Goal: Obtain resource: Obtain resource

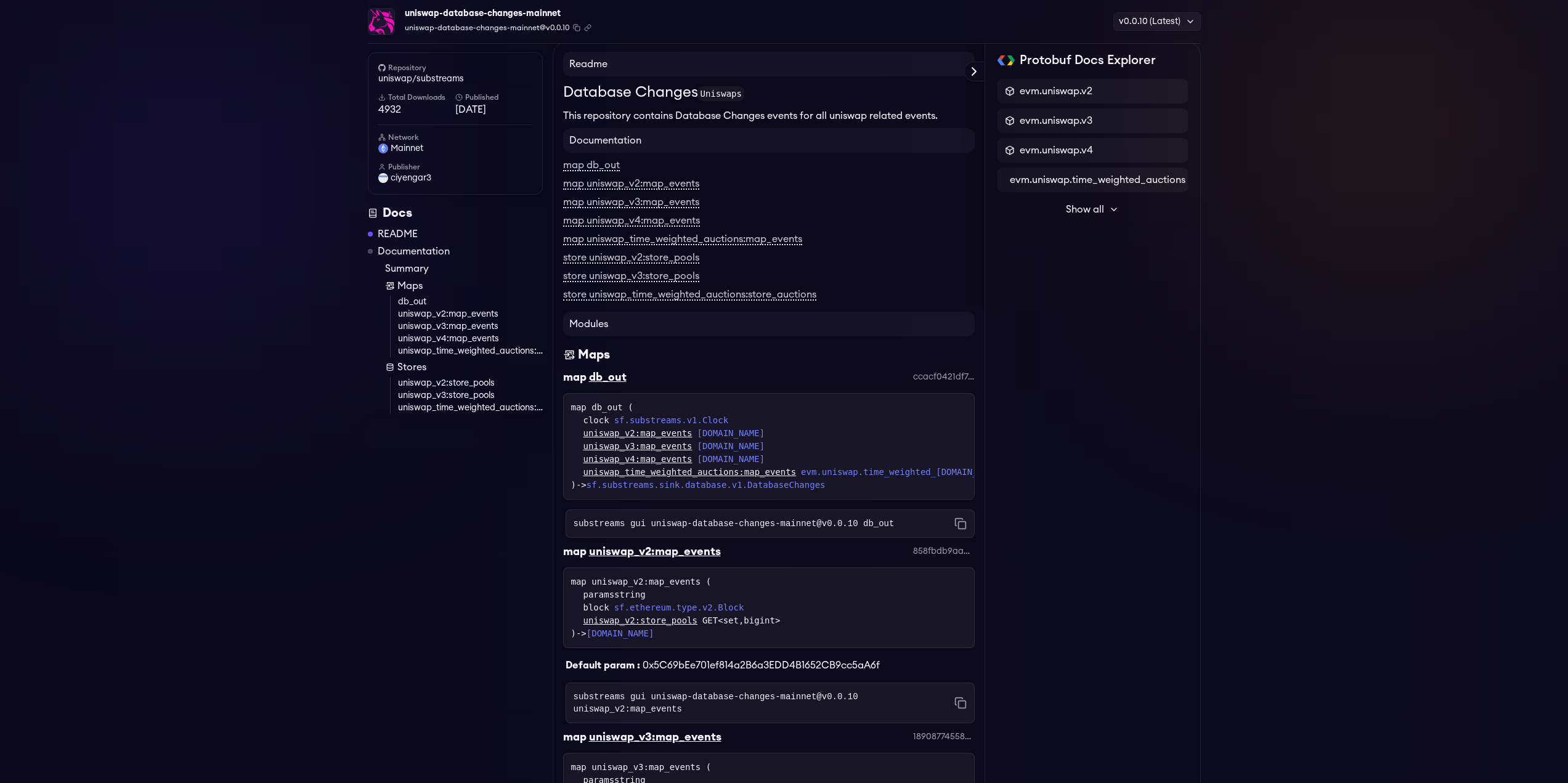
scroll to position [70, 0]
click at [656, 181] on link "map uniswap_v2:map_events" at bounding box center [631, 184] width 136 height 11
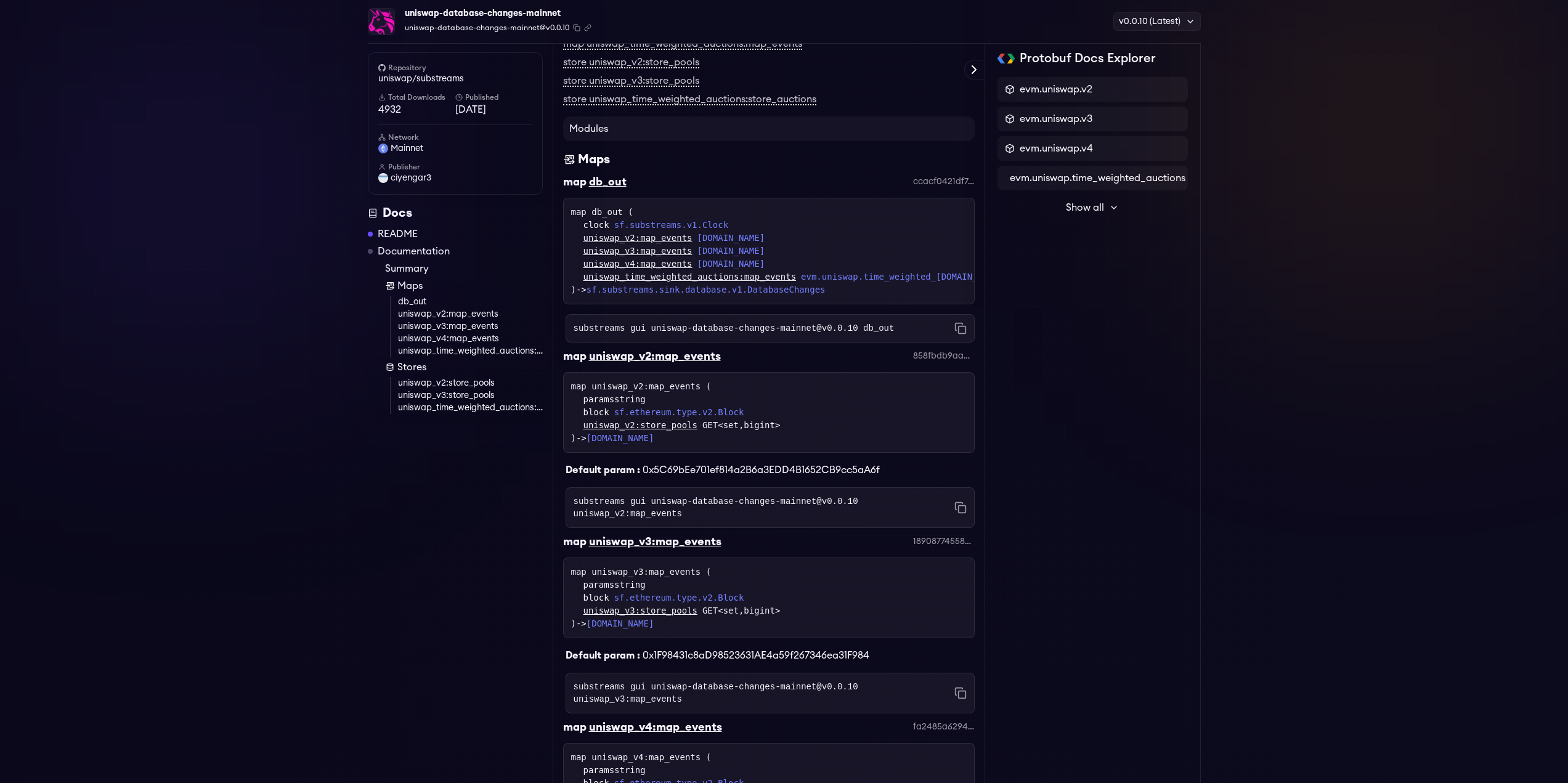
scroll to position [21, 0]
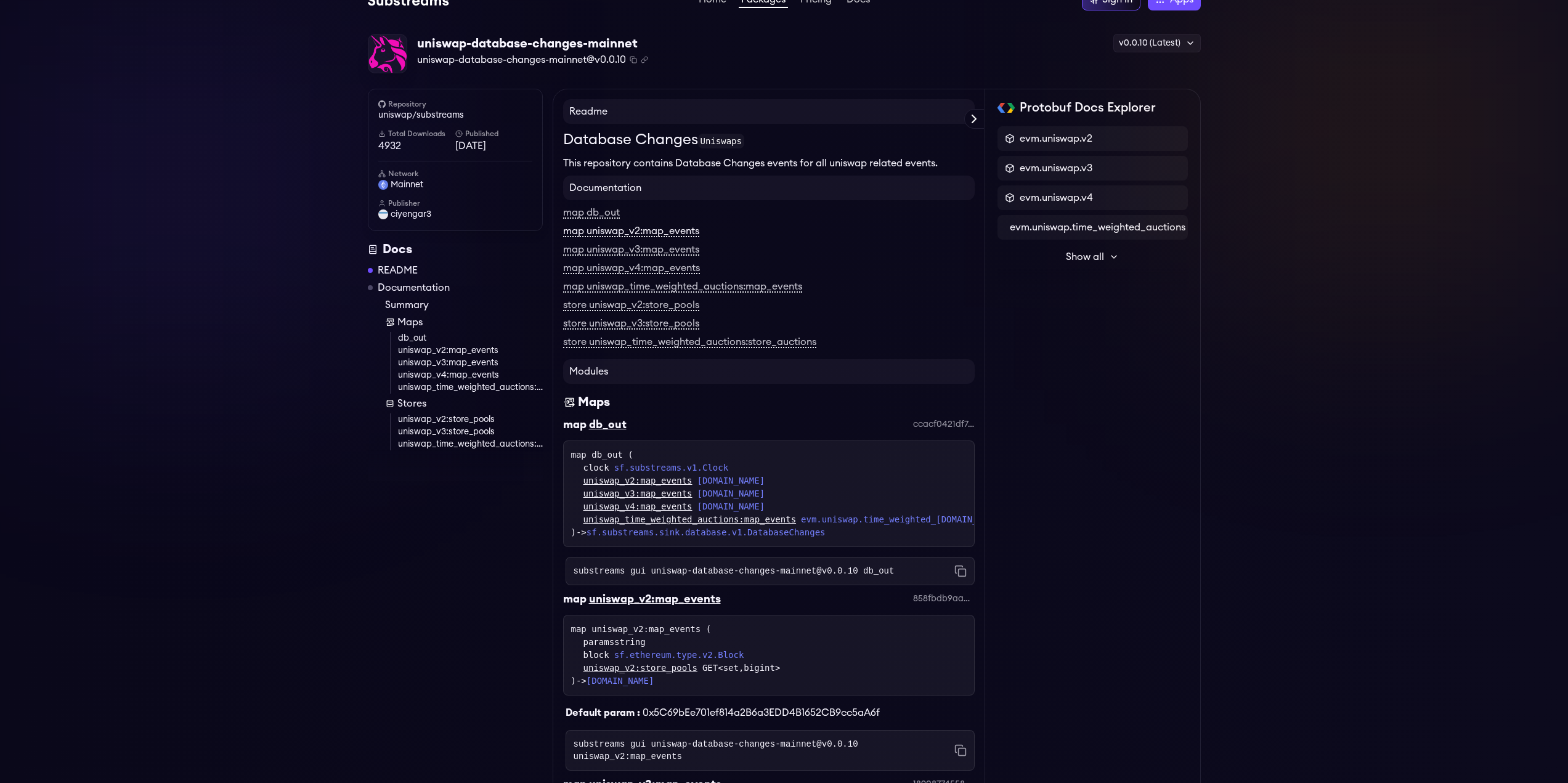
click at [656, 232] on link "map uniswap_v2:map_events" at bounding box center [631, 231] width 136 height 11
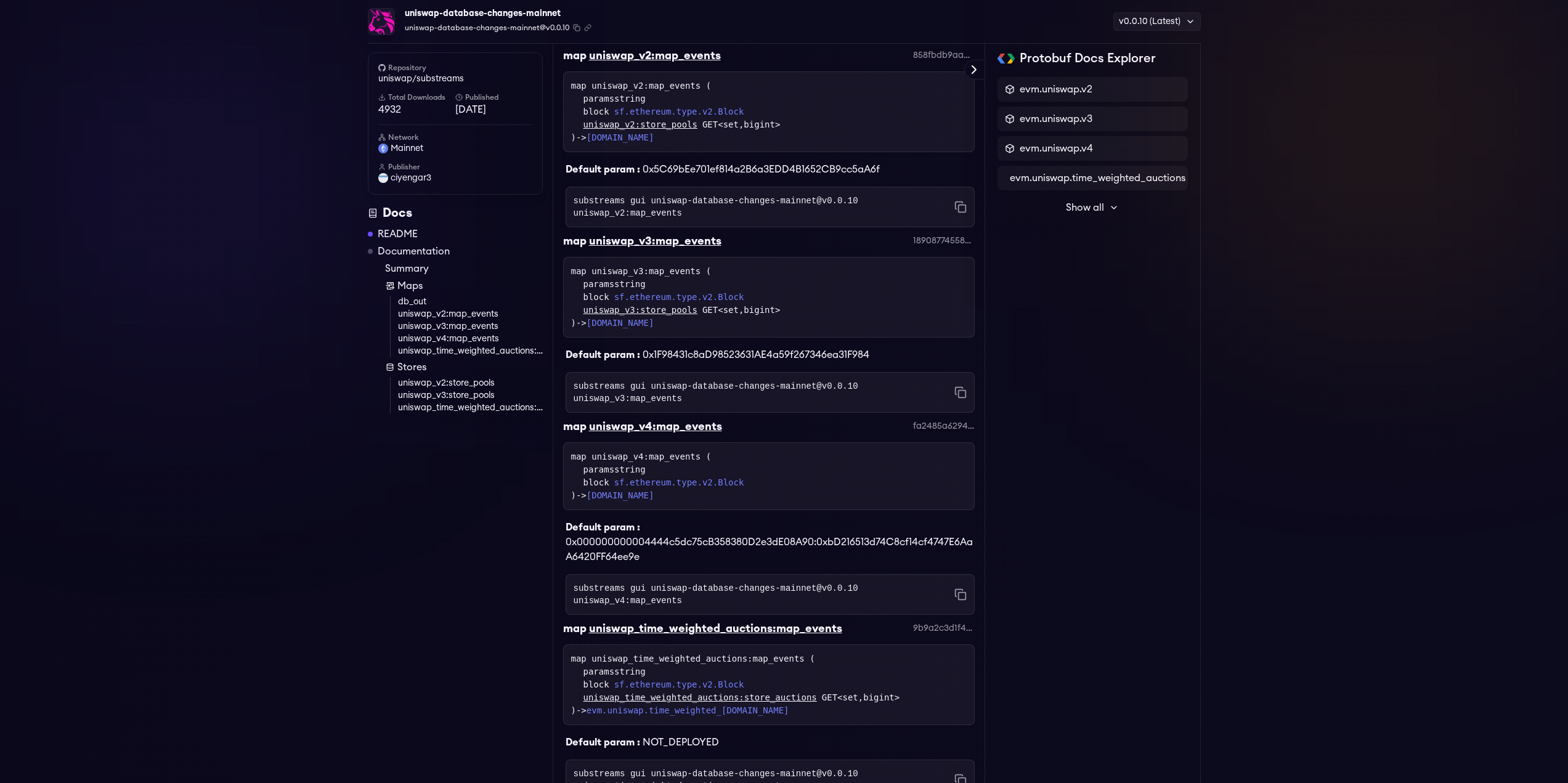
scroll to position [571, 0]
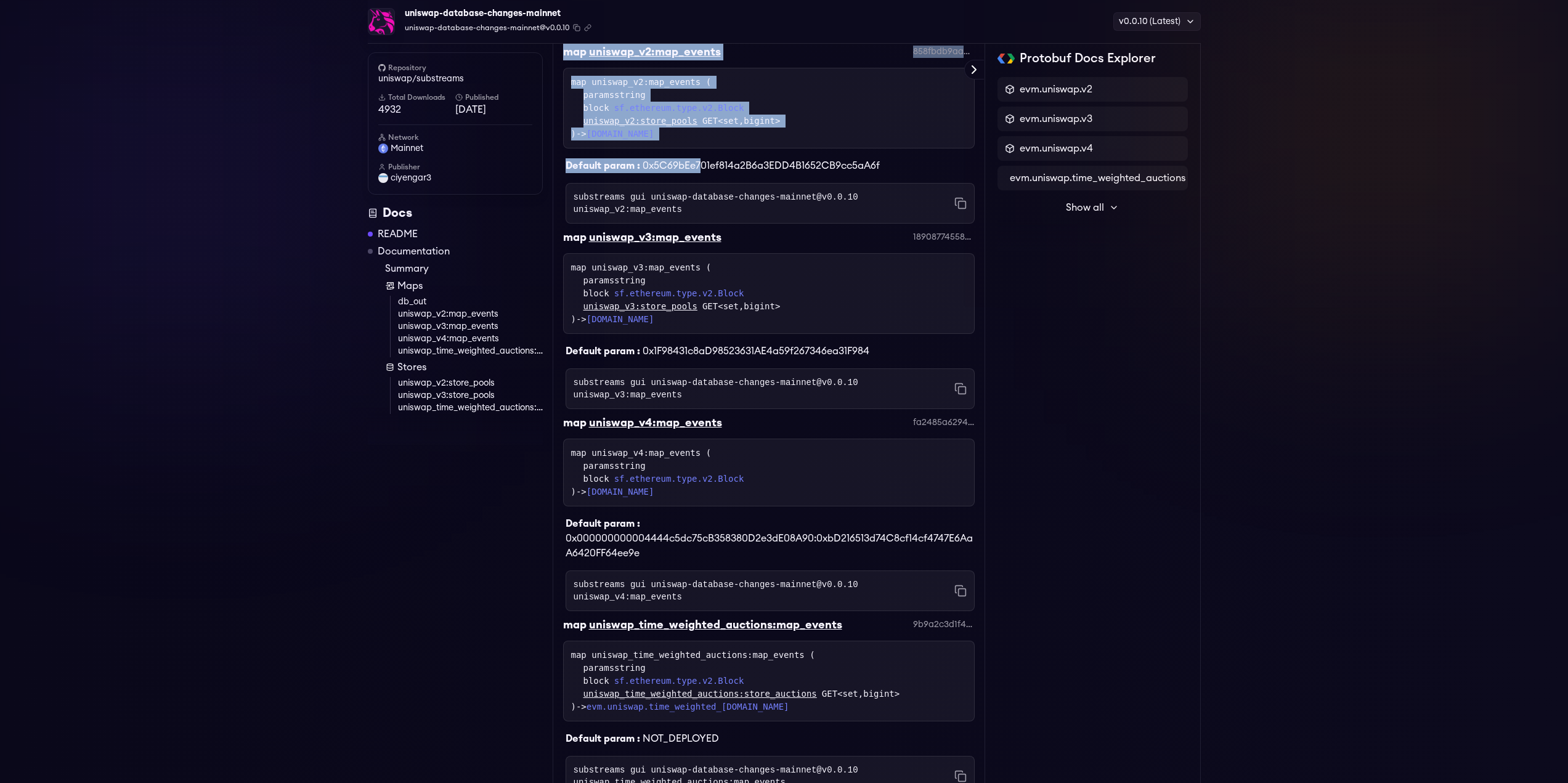
drag, startPoint x: 699, startPoint y: 158, endPoint x: 544, endPoint y: 116, distance: 160.6
click at [544, 116] on div "Repository uniswap/substreams Total Downloads 4932 Published [DATE] Network mai…" at bounding box center [784, 449] width 833 height 1815
click at [598, 114] on div "block sf.ethereum.type.v2.Block" at bounding box center [775, 109] width 383 height 13
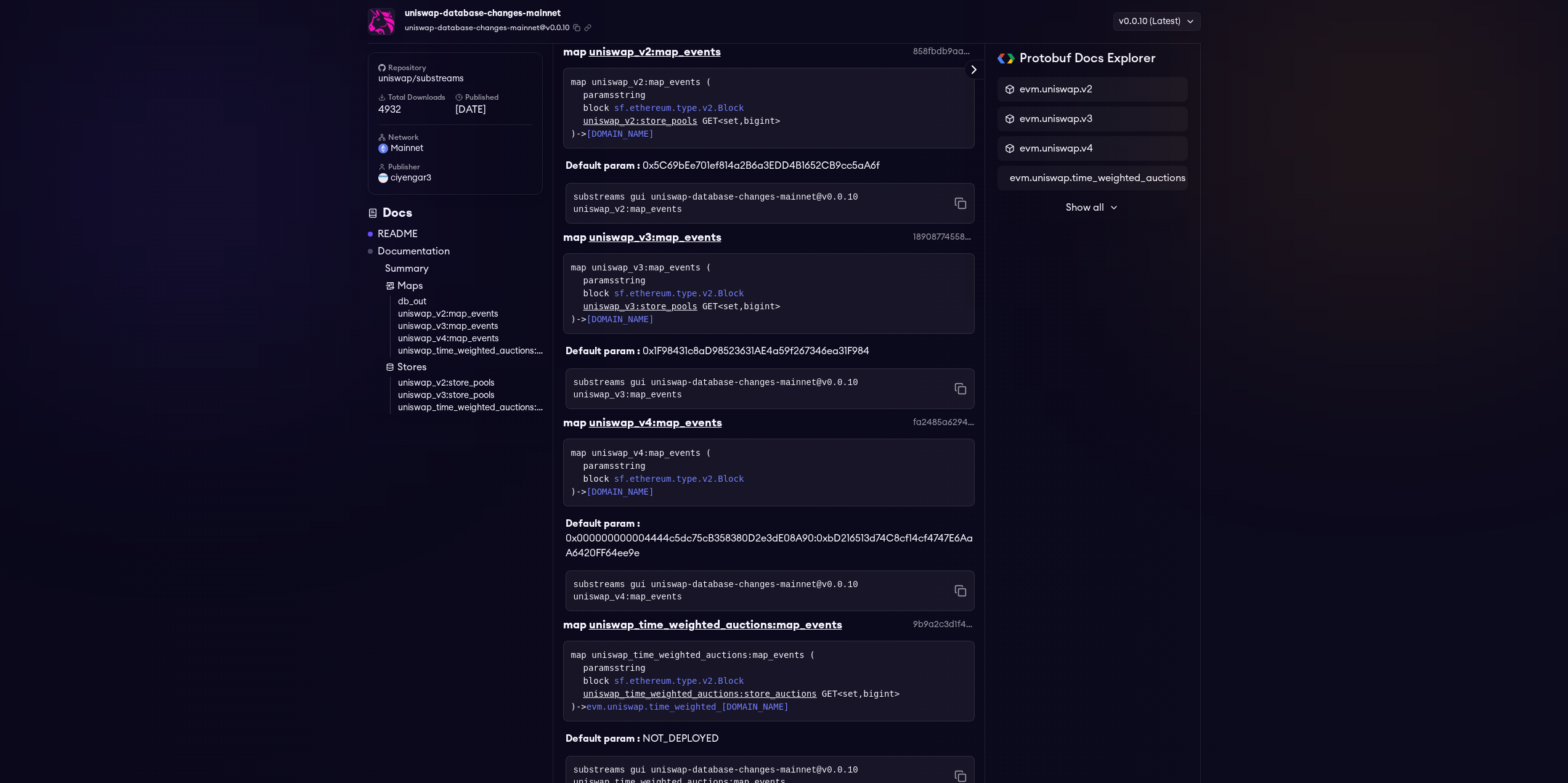
drag, startPoint x: 678, startPoint y: 149, endPoint x: 566, endPoint y: 97, distance: 123.5
click at [565, 97] on div "map uniswap_v2:map_events ( paramsstring block sf.ethereum.type.v2.Block uniswa…" at bounding box center [768, 108] width 411 height 80
copy div "map uniswap_v2:map_events ( paramsstring block sf.ethereum.type.v2.Block uniswa…"
click at [735, 140] on div "map uniswap_v2:map_events ( paramsstring block sf.ethereum.type.v2.Block uniswa…" at bounding box center [768, 108] width 395 height 65
drag, startPoint x: 713, startPoint y: 145, endPoint x: 562, endPoint y: 84, distance: 162.9
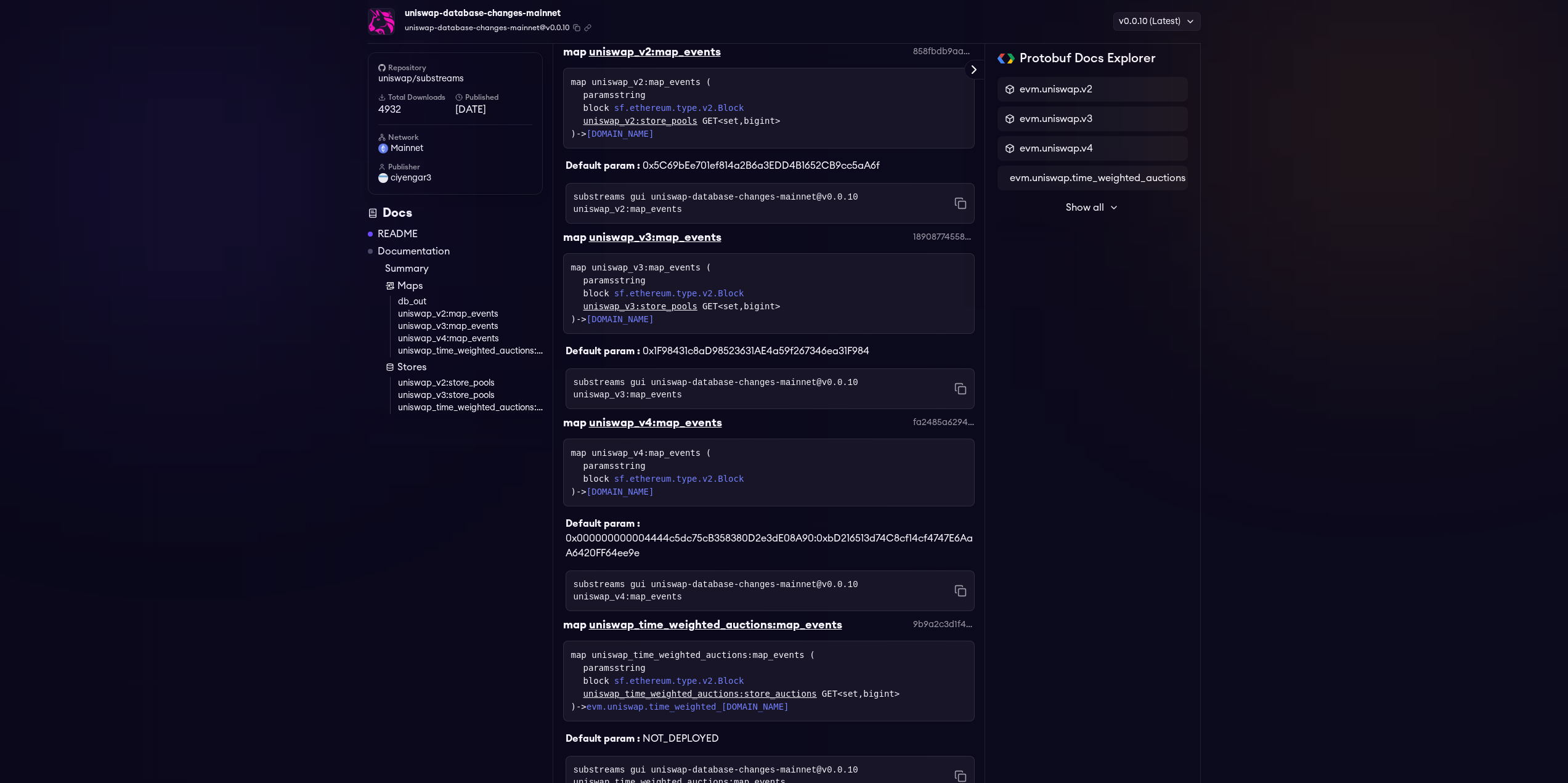
click at [562, 84] on div "Readme Database Changes Uniswaps This repository contains Database Changes even…" at bounding box center [769, 449] width 433 height 1815
copy div "map uniswap_v2:map_events ( paramsstring block sf.ethereum.type.v2.Block uniswa…"
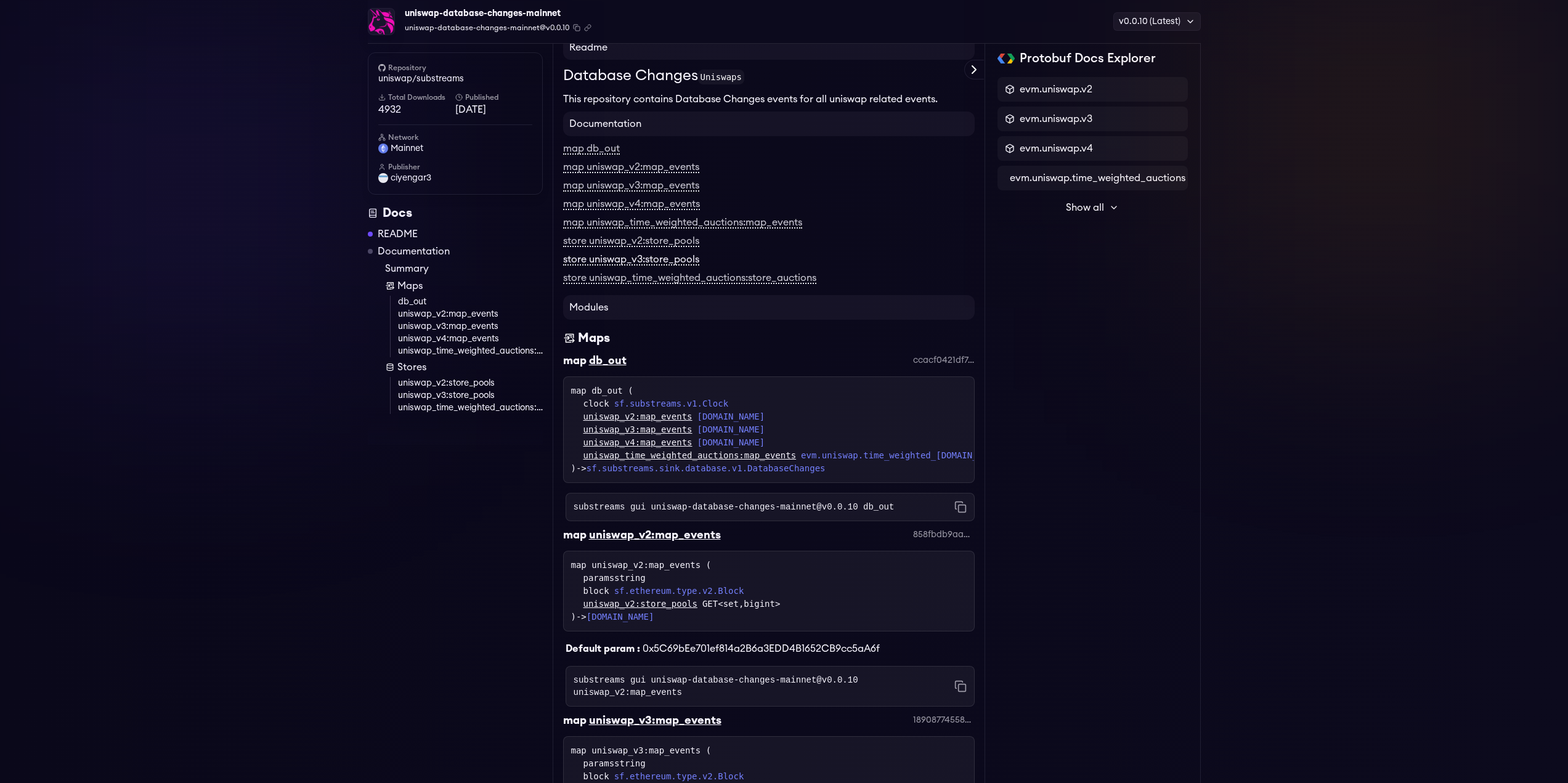
scroll to position [0, 0]
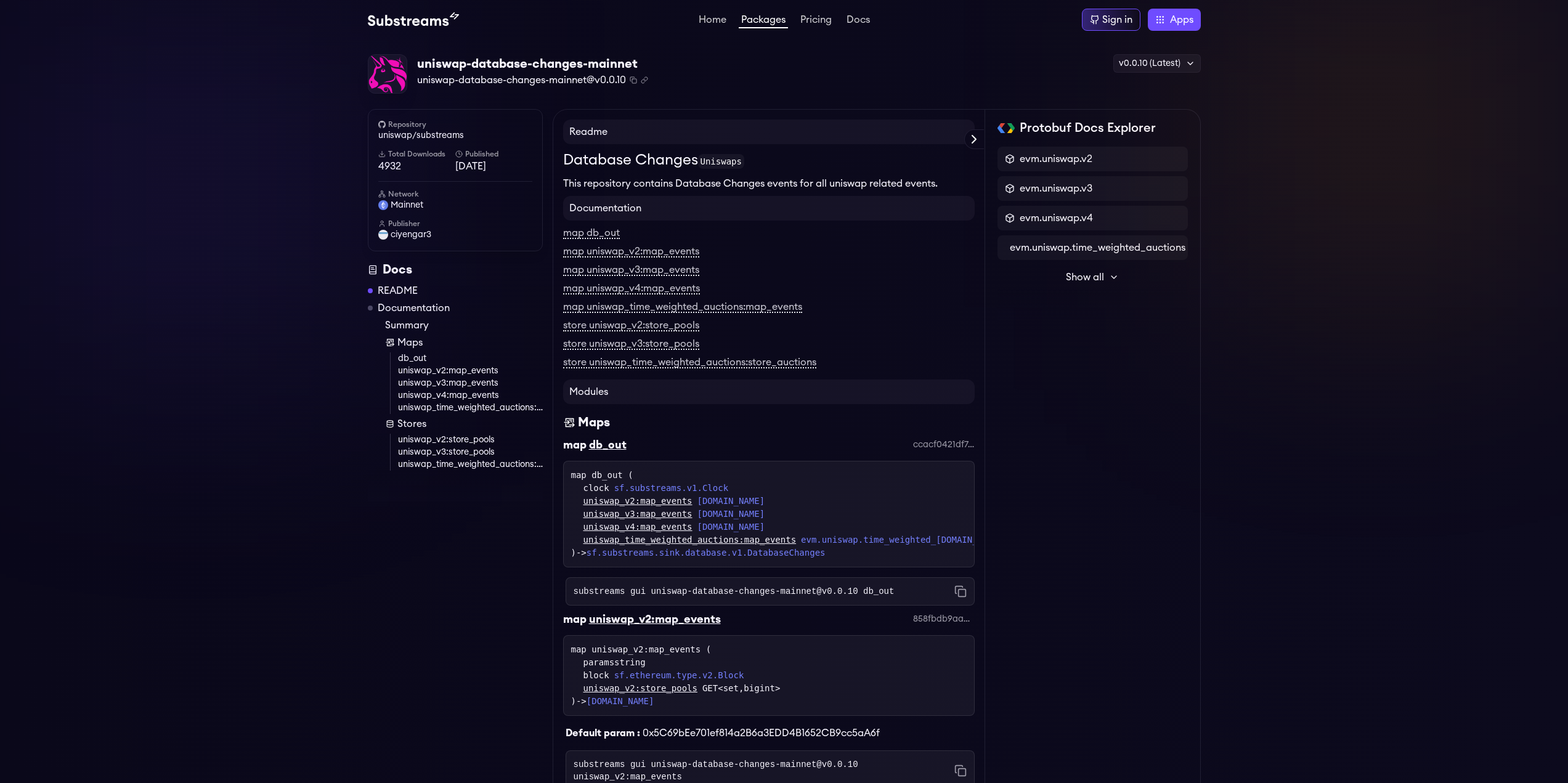
drag, startPoint x: 559, startPoint y: 157, endPoint x: 922, endPoint y: 708, distance: 659.8
copy div "Loremips Dolorsi Ametcons Adip elitseddoe temporin Utlabore Etdolor magnaa eni …"
click at [637, 76] on icon "Copy package name and version" at bounding box center [633, 80] width 7 height 7
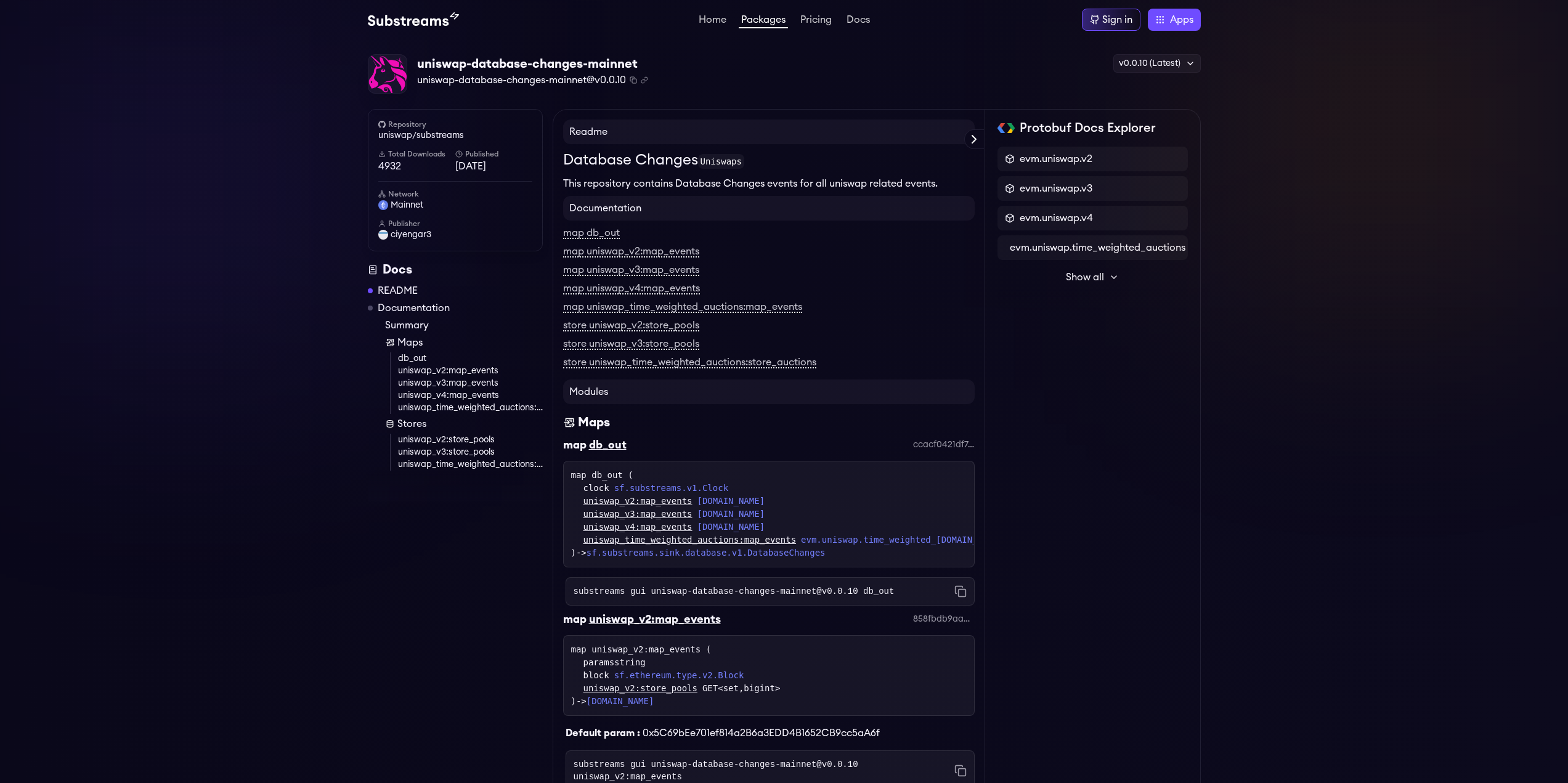
click at [764, 445] on div "map db_out ccacf0421df763173ae92f6fe517bbef61ffae13" at bounding box center [768, 448] width 411 height 25
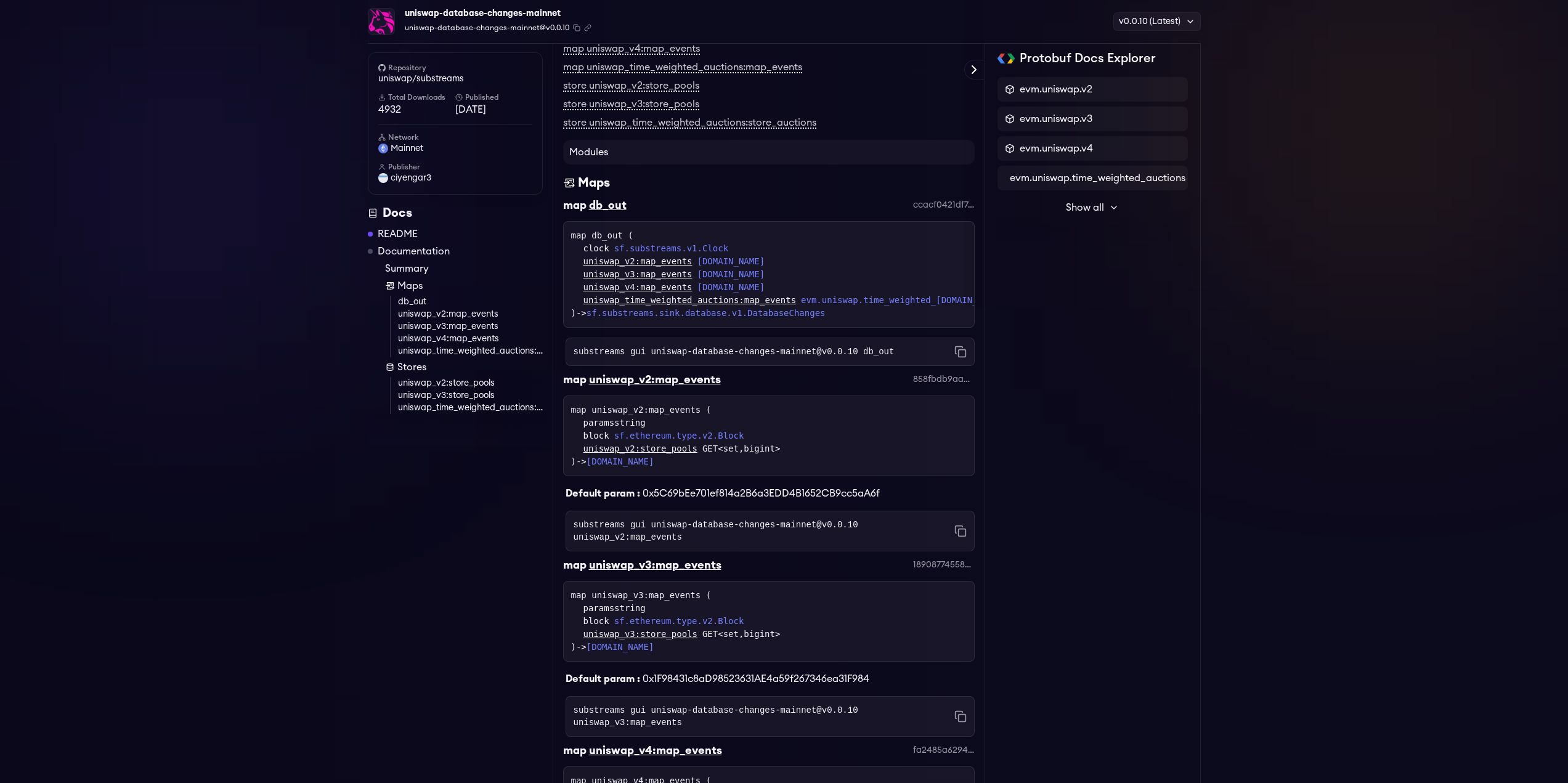
scroll to position [255, 0]
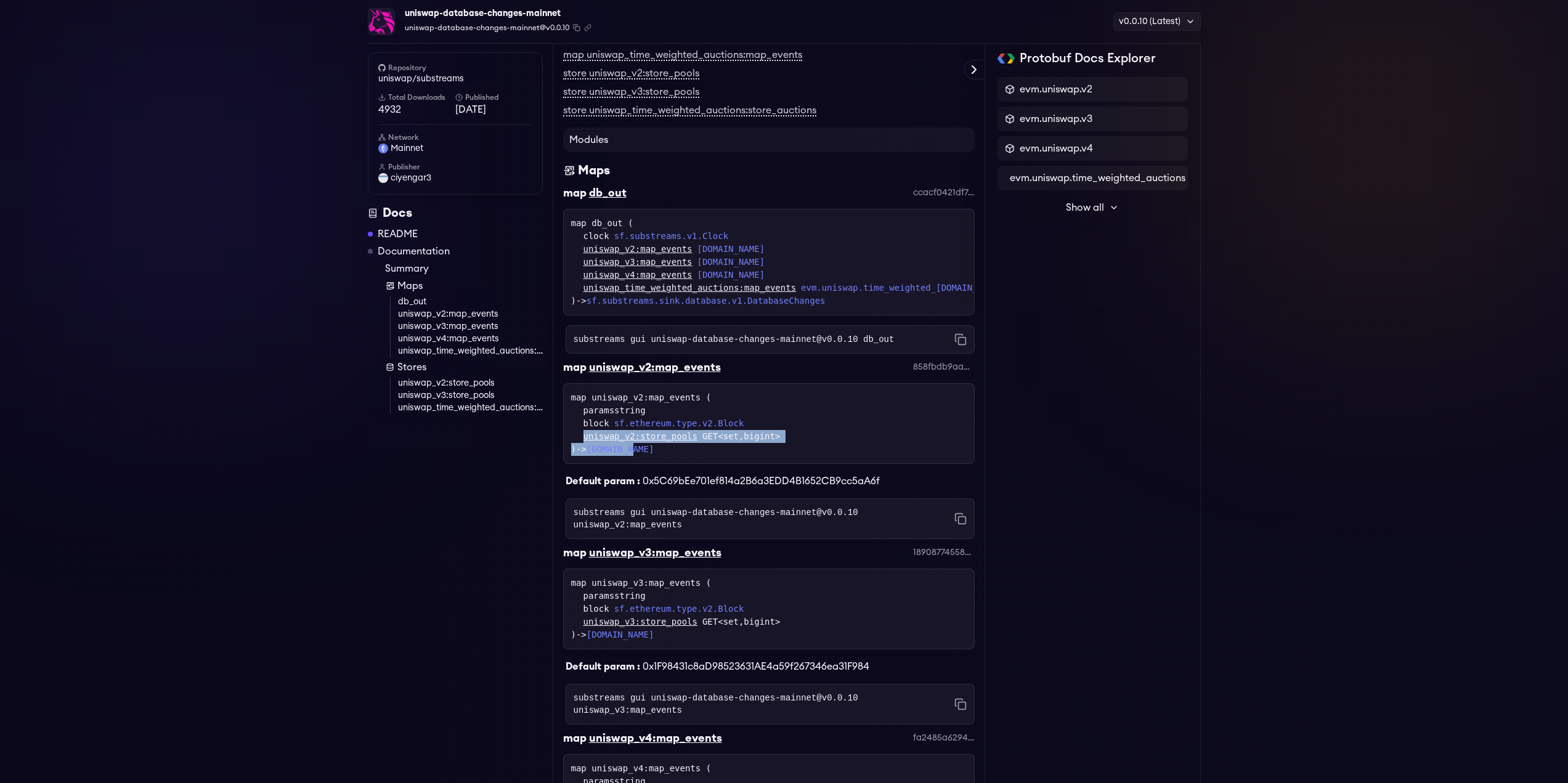
drag, startPoint x: 644, startPoint y: 467, endPoint x: 584, endPoint y: 445, distance: 63.9
click at [584, 445] on div "map uniswap_v2:map_events ( paramsstring block sf.ethereum.type.v2.Block uniswa…" at bounding box center [768, 423] width 411 height 80
click at [713, 455] on div "map uniswap_v2:map_events ( paramsstring block sf.ethereum.type.v2.Block uniswa…" at bounding box center [768, 423] width 395 height 65
drag, startPoint x: 713, startPoint y: 455, endPoint x: 564, endPoint y: 406, distance: 156.9
click at [564, 406] on div "map uniswap_v2:map_events ( paramsstring block sf.ethereum.type.v2.Block uniswa…" at bounding box center [768, 423] width 411 height 80
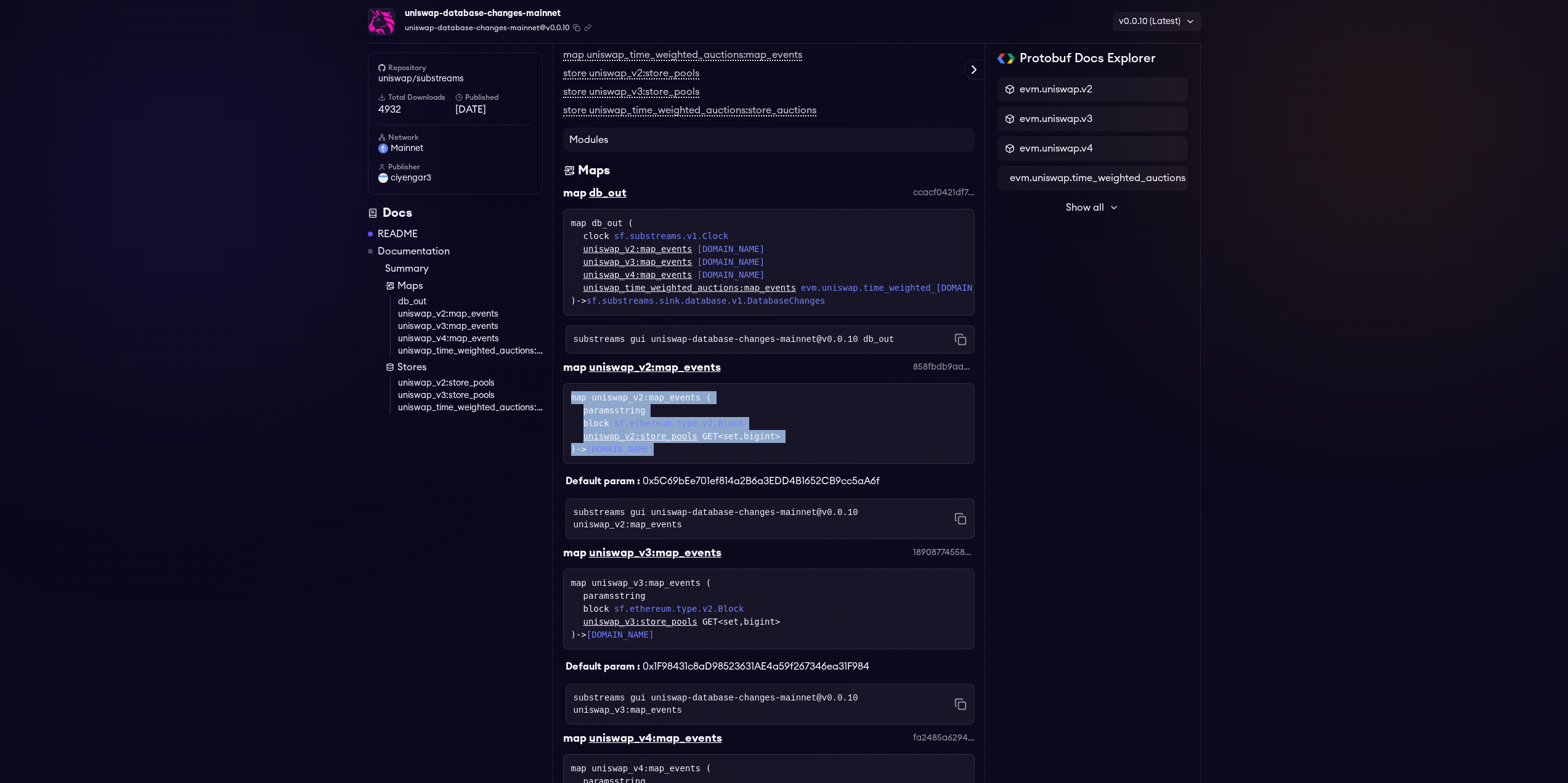
copy div "map uniswap_v2:map_events ( paramsstring block sf.ethereum.type.v2.Block uniswa…"
